Goal: Information Seeking & Learning: Learn about a topic

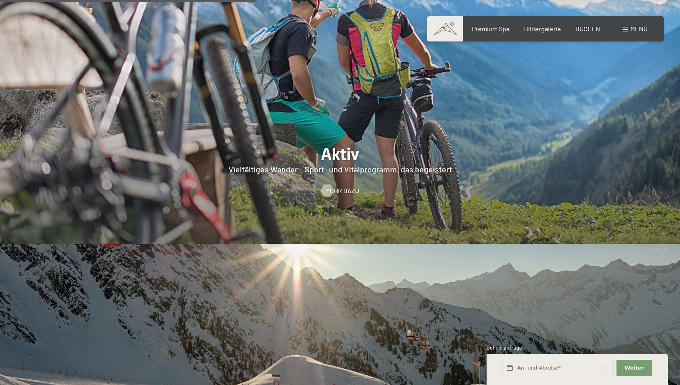
scroll to position [1805, 0]
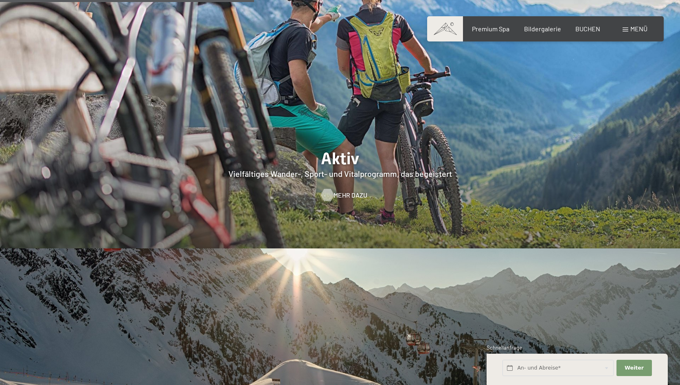
click at [344, 191] on span "Mehr dazu" at bounding box center [350, 195] width 34 height 9
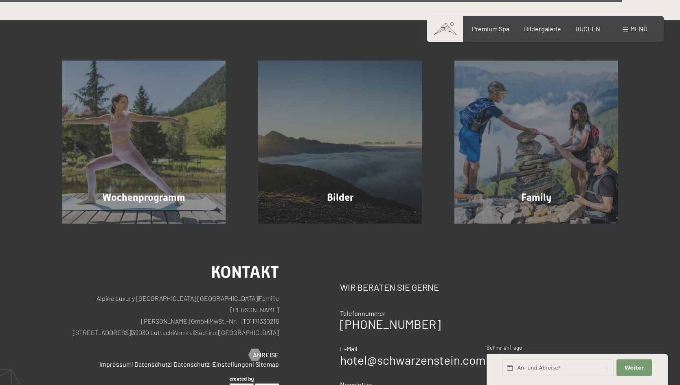
scroll to position [2086, 0]
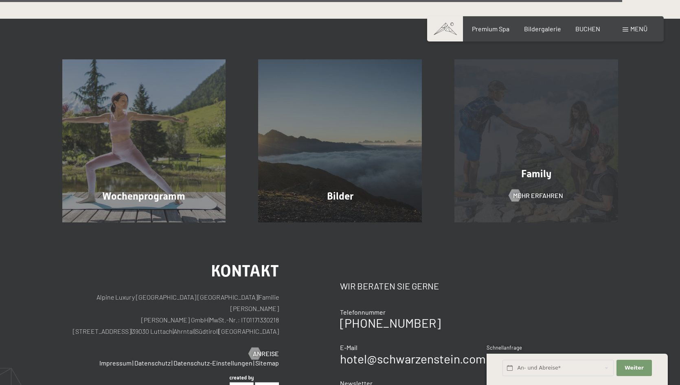
click at [522, 157] on div "Family Mehr erfahren" at bounding box center [536, 141] width 196 height 164
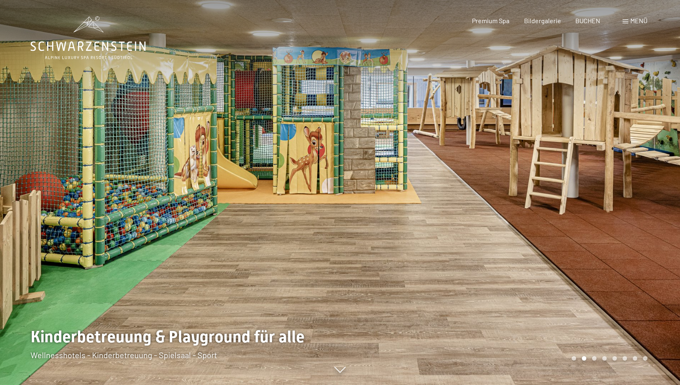
click at [638, 20] on span "Menü" at bounding box center [638, 21] width 17 height 8
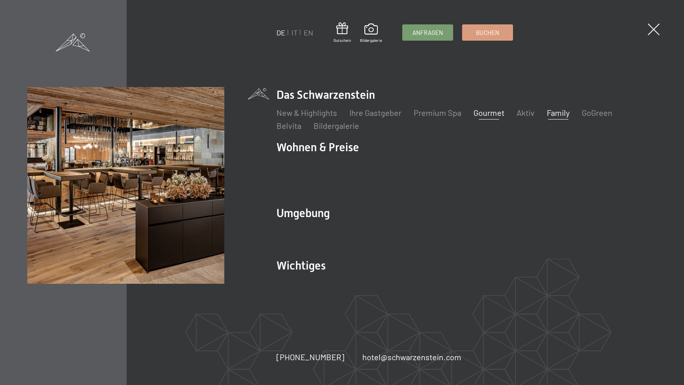
click at [485, 118] on link "Gourmet" at bounding box center [488, 113] width 31 height 10
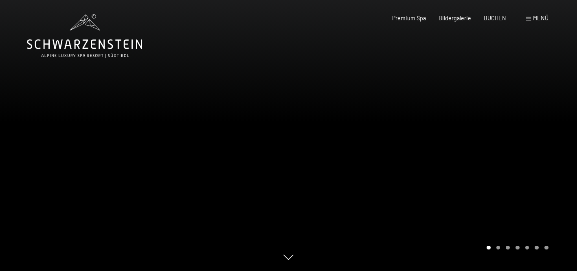
click at [530, 17] on div "Menü" at bounding box center [537, 18] width 22 height 8
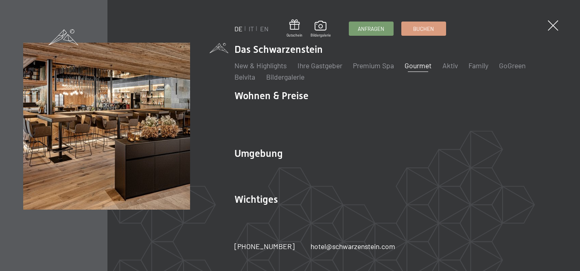
click at [415, 70] on link "Gourmet" at bounding box center [418, 65] width 27 height 9
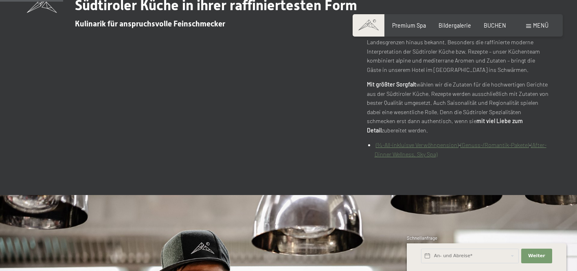
scroll to position [311, 0]
click at [383, 141] on link "(¾-All-inkluisve Verwöhnpension)" at bounding box center [417, 144] width 83 height 7
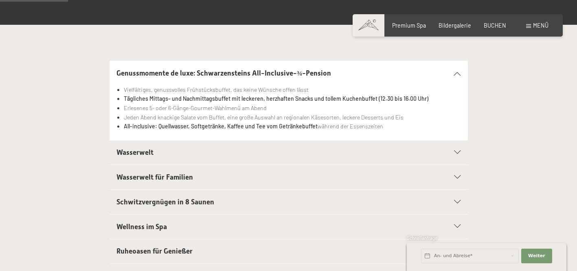
scroll to position [164, 0]
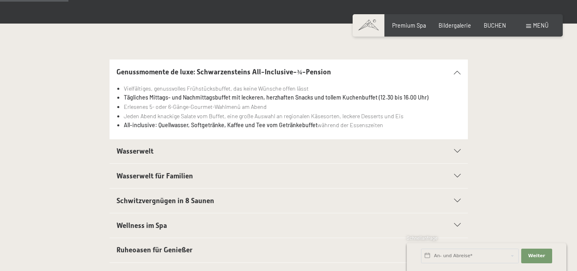
click at [455, 151] on icon at bounding box center [457, 152] width 7 height 4
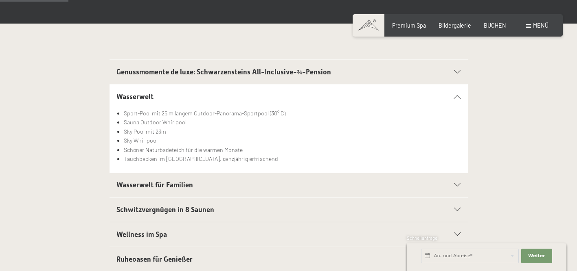
click at [247, 188] on h2 "Wasserwelt für Familien" at bounding box center [270, 185] width 309 height 10
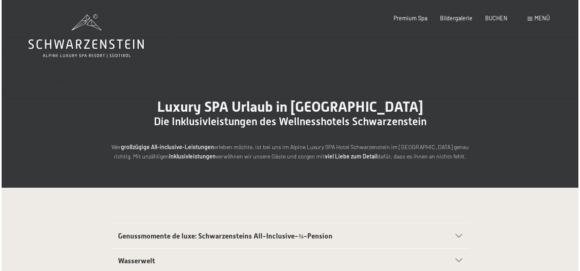
scroll to position [0, 0]
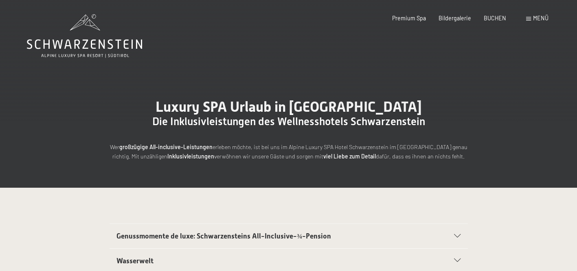
click at [529, 17] on div "Menü" at bounding box center [537, 18] width 22 height 8
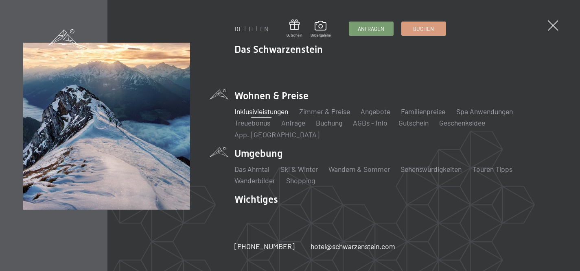
click at [265, 149] on li "Umgebung Das Ahrntal Ski & Winter Skifahren Skischule Wandern & Sommer Wandern …" at bounding box center [395, 166] width 322 height 39
click at [300, 165] on link "Ski & Winter" at bounding box center [298, 169] width 37 height 9
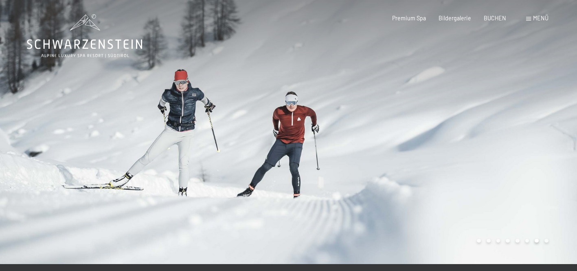
click at [531, 18] on span at bounding box center [528, 19] width 5 height 4
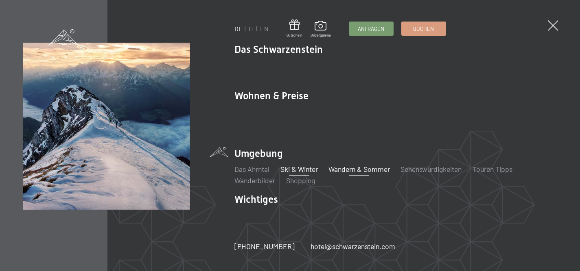
click at [350, 165] on link "Wandern & Sommer" at bounding box center [358, 169] width 61 height 9
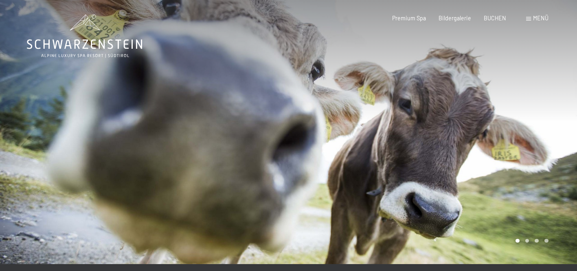
click at [534, 18] on span "Menü" at bounding box center [540, 18] width 15 height 7
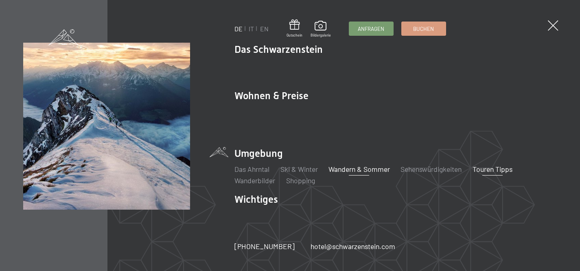
click at [501, 165] on link "Touren Tipps" at bounding box center [493, 169] width 40 height 9
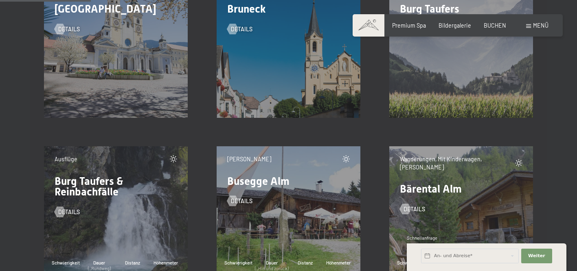
scroll to position [1580, 0]
